Goal: Communication & Community: Answer question/provide support

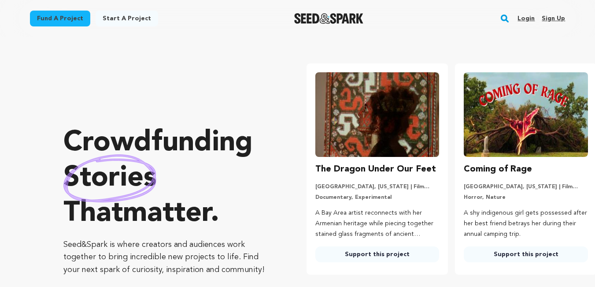
scroll to position [0, 156]
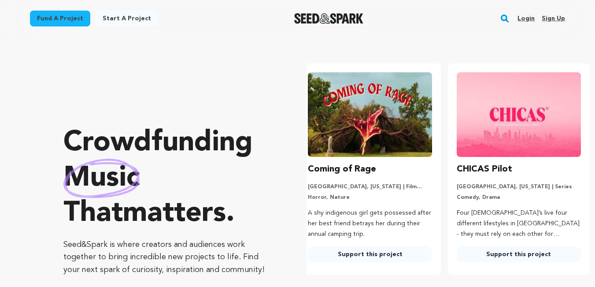
click at [526, 18] on link "Login" at bounding box center [526, 18] width 17 height 14
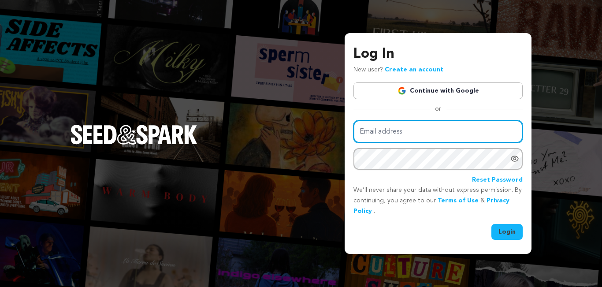
type input "johnever33.8@gmail.com"
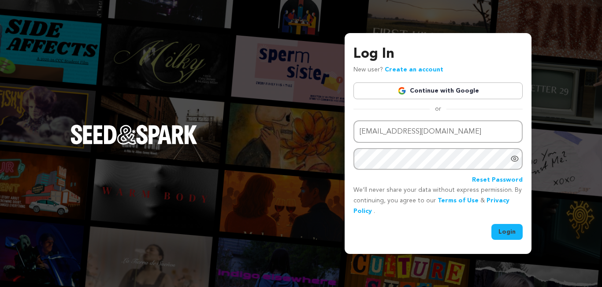
click at [503, 230] on button "Login" at bounding box center [506, 232] width 31 height 16
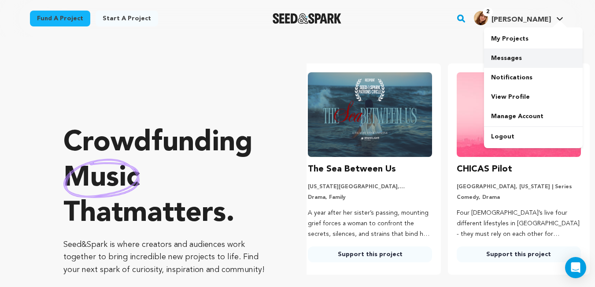
scroll to position [0, 4]
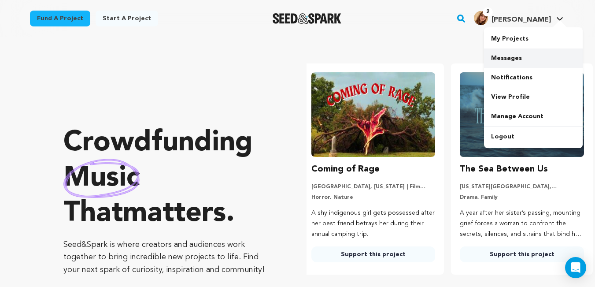
click at [510, 60] on link "Messages" at bounding box center [533, 57] width 99 height 19
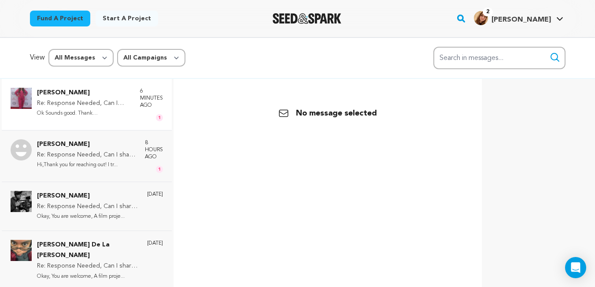
click at [76, 103] on p "Re: Response Needed, Can I share your project with my friend and family!!!" at bounding box center [84, 103] width 94 height 11
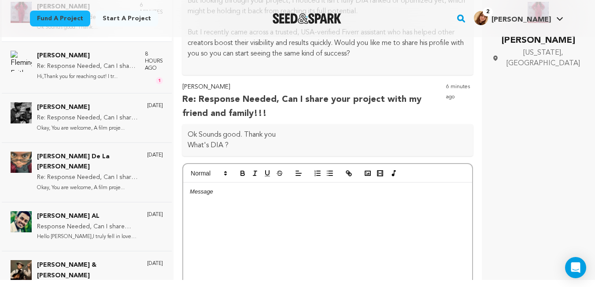
scroll to position [122, 0]
click at [218, 215] on div at bounding box center [327, 248] width 289 height 132
click at [371, 216] on div at bounding box center [327, 248] width 289 height 132
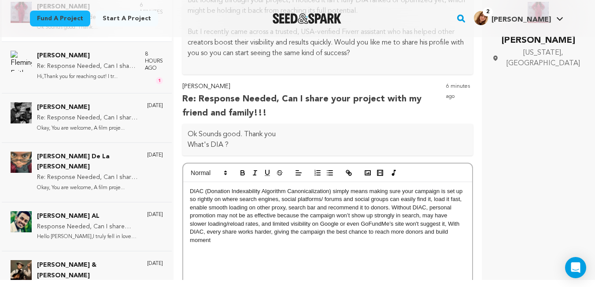
click at [188, 189] on div "DIAC (Donation Indexability Algorithm Canonicalization) simply means making sur…" at bounding box center [327, 248] width 289 height 132
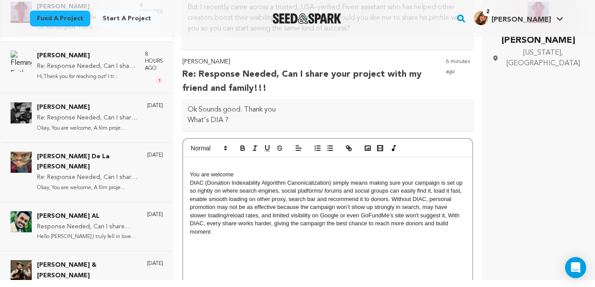
scroll to position [85, 0]
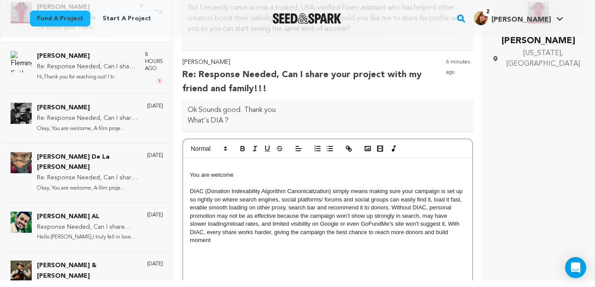
click at [195, 169] on p at bounding box center [328, 167] width 276 height 8
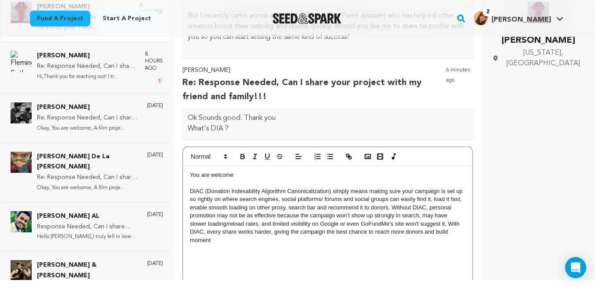
click at [202, 190] on p "DIAC (Donation Indexability Algorithm Canonicalization) simply means making sur…" at bounding box center [328, 215] width 276 height 57
click at [325, 190] on p "DIA (Donation Indexability Algorithm Canonicalization) simply means making sure…" at bounding box center [328, 215] width 276 height 57
click at [407, 209] on p "DIA (Donation Indexability Algorithm) simply means making sure your campaign is…" at bounding box center [328, 211] width 276 height 49
click at [454, 224] on p "DIA (Donation Indexability Algorithm) simply means making sure your campaign is…" at bounding box center [328, 211] width 276 height 49
click at [454, 230] on p "DIA (Donation Indexability Algorithm) simply means making sure your campaign is…" at bounding box center [328, 211] width 276 height 49
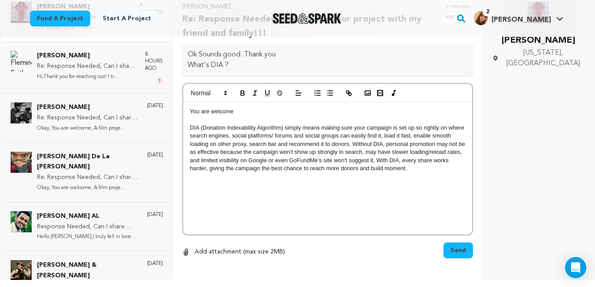
scroll to position [205, 0]
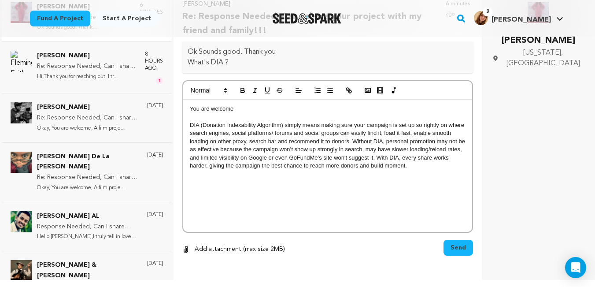
click at [374, 196] on div "You are welcome DIA (Donation Indexability Algorithm) simply means making sure …" at bounding box center [327, 166] width 289 height 132
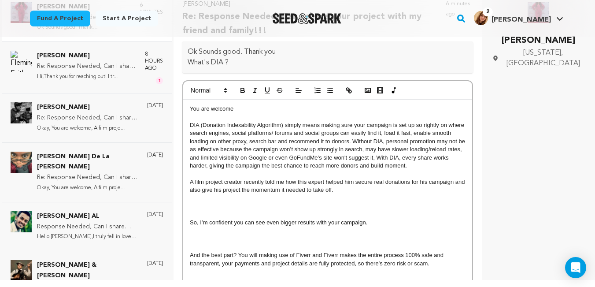
scroll to position [0, 0]
click at [324, 180] on p "A film project creator recently told me how this expert helped him secure real …" at bounding box center [328, 186] width 276 height 16
click at [255, 215] on p at bounding box center [328, 215] width 276 height 8
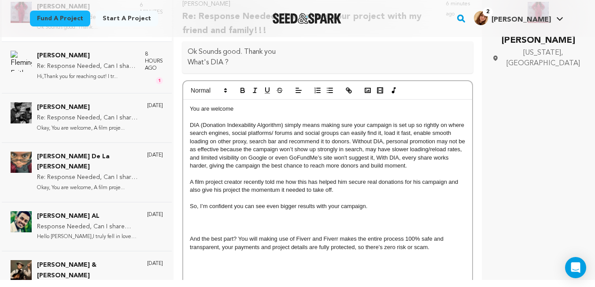
click at [212, 229] on p at bounding box center [328, 231] width 276 height 8
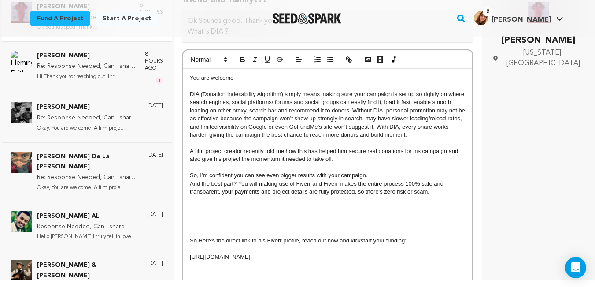
scroll to position [236, 0]
click at [244, 228] on p at bounding box center [328, 232] width 276 height 8
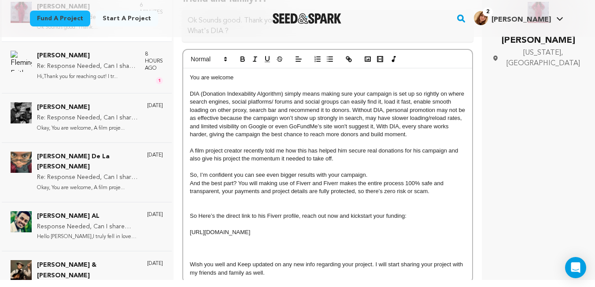
click at [211, 225] on p at bounding box center [328, 224] width 276 height 8
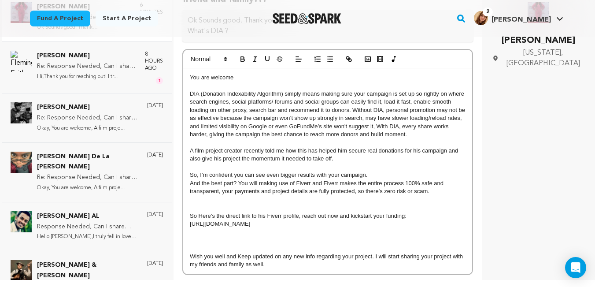
click at [267, 224] on p "https://www.fiverr.com/s/m51e8RZ" at bounding box center [328, 224] width 276 height 8
drag, startPoint x: 280, startPoint y: 221, endPoint x: 189, endPoint y: 222, distance: 90.8
click at [189, 222] on div "You are welcome DIA (Donation Indexability Algorithm) simply means making sure …" at bounding box center [327, 171] width 289 height 206
click at [345, 59] on icon "button" at bounding box center [349, 59] width 8 height 8
type input "https://www.fiverr.com/s/m51e8RZ"
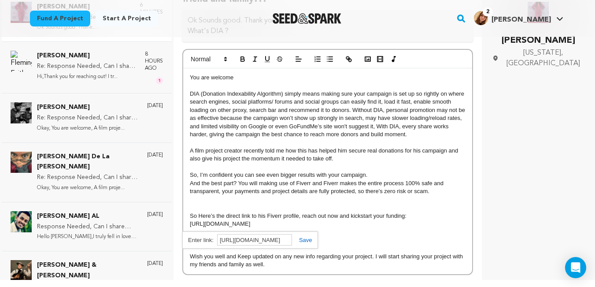
click at [309, 238] on link at bounding box center [302, 240] width 20 height 7
click at [318, 232] on p at bounding box center [328, 232] width 276 height 8
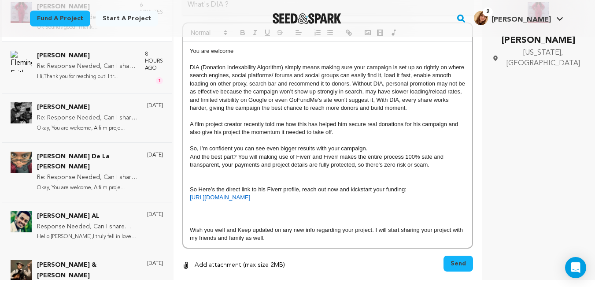
scroll to position [263, 0]
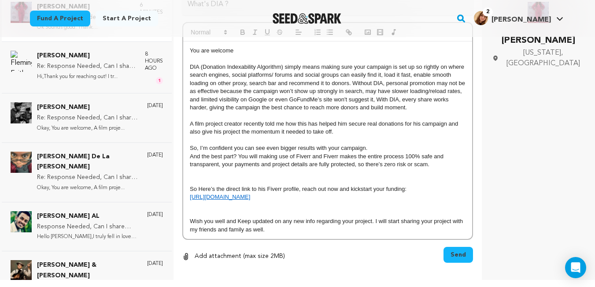
click at [454, 254] on span "Send" at bounding box center [458, 254] width 15 height 9
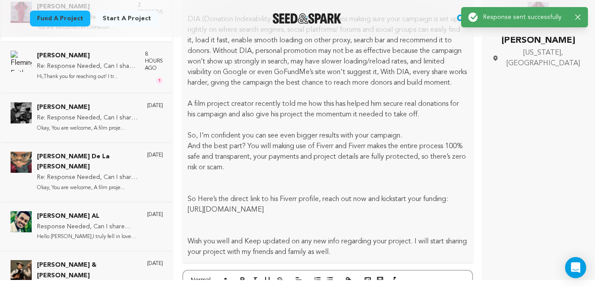
scroll to position [341, 0]
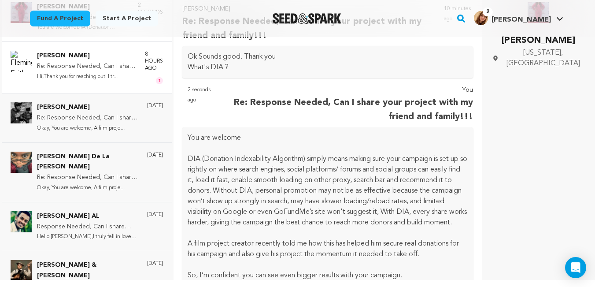
click at [113, 72] on p "Hi,Thank you for reaching out! I tr..." at bounding box center [86, 77] width 99 height 10
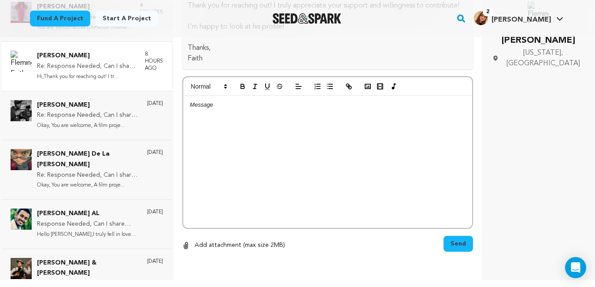
click at [110, 70] on p "Re: Response Needed, Can I share your project with my friend and family!!!" at bounding box center [86, 66] width 99 height 11
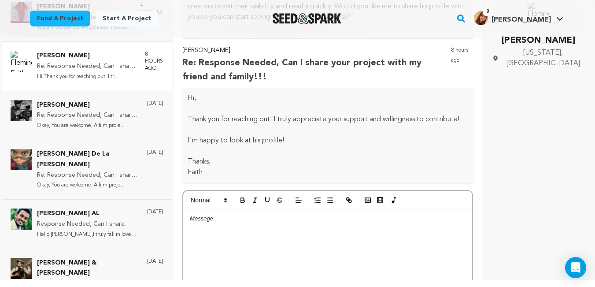
scroll to position [283, 0]
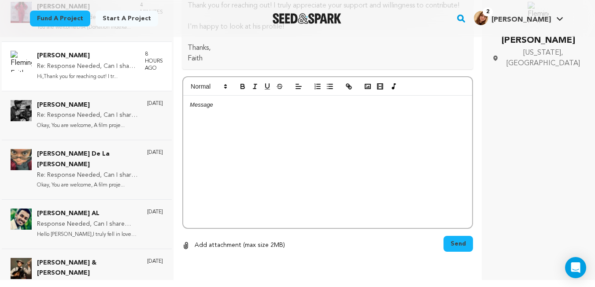
click at [255, 168] on div at bounding box center [327, 162] width 289 height 132
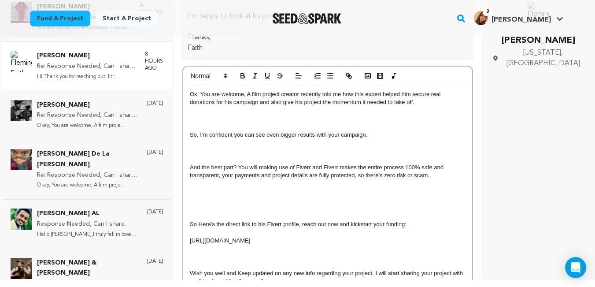
click at [213, 131] on p at bounding box center [328, 127] width 276 height 8
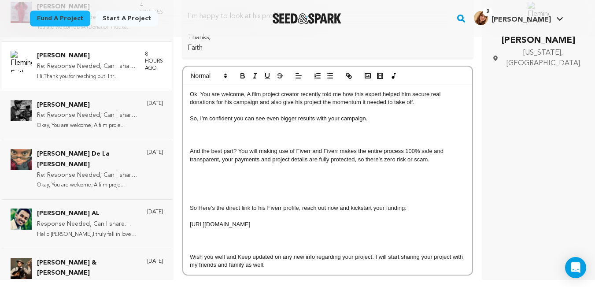
click at [206, 147] on p at bounding box center [328, 143] width 276 height 8
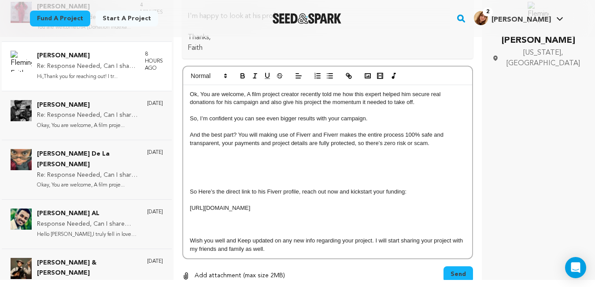
click at [193, 188] on p at bounding box center [328, 184] width 276 height 8
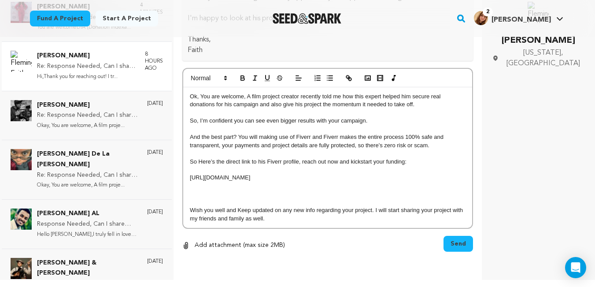
drag, startPoint x: 282, startPoint y: 186, endPoint x: 179, endPoint y: 182, distance: 102.7
click at [179, 182] on div "Patricia Miller Re: Response Needed, Can I share your project with my friend an…" at bounding box center [297, 140] width 595 height 294
click at [348, 79] on line "button" at bounding box center [349, 78] width 2 height 2
type input "https://www.fiverr.com/s/m51e8RZ"
click at [307, 197] on div "https://www.fiverr.com/s/m51e8RZ" at bounding box center [249, 193] width 135 height 17
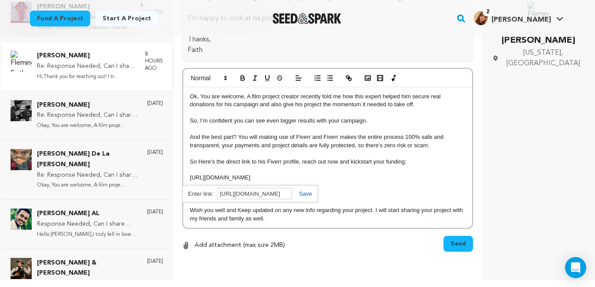
click at [303, 197] on link at bounding box center [302, 193] width 20 height 7
click at [269, 198] on p at bounding box center [328, 194] width 276 height 8
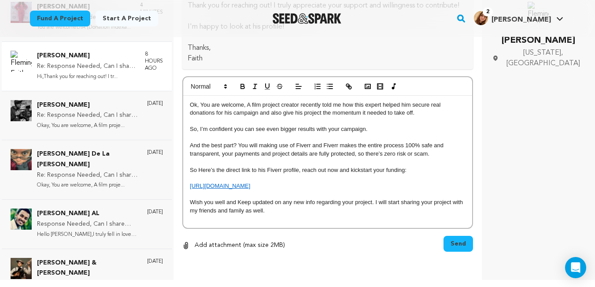
click at [280, 174] on p at bounding box center [328, 178] width 276 height 8
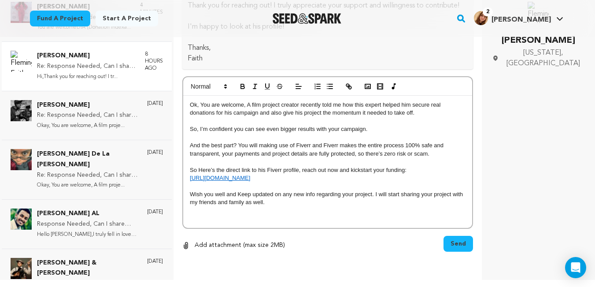
click at [451, 240] on span "Send" at bounding box center [458, 243] width 15 height 9
